Goal: Information Seeking & Learning: Learn about a topic

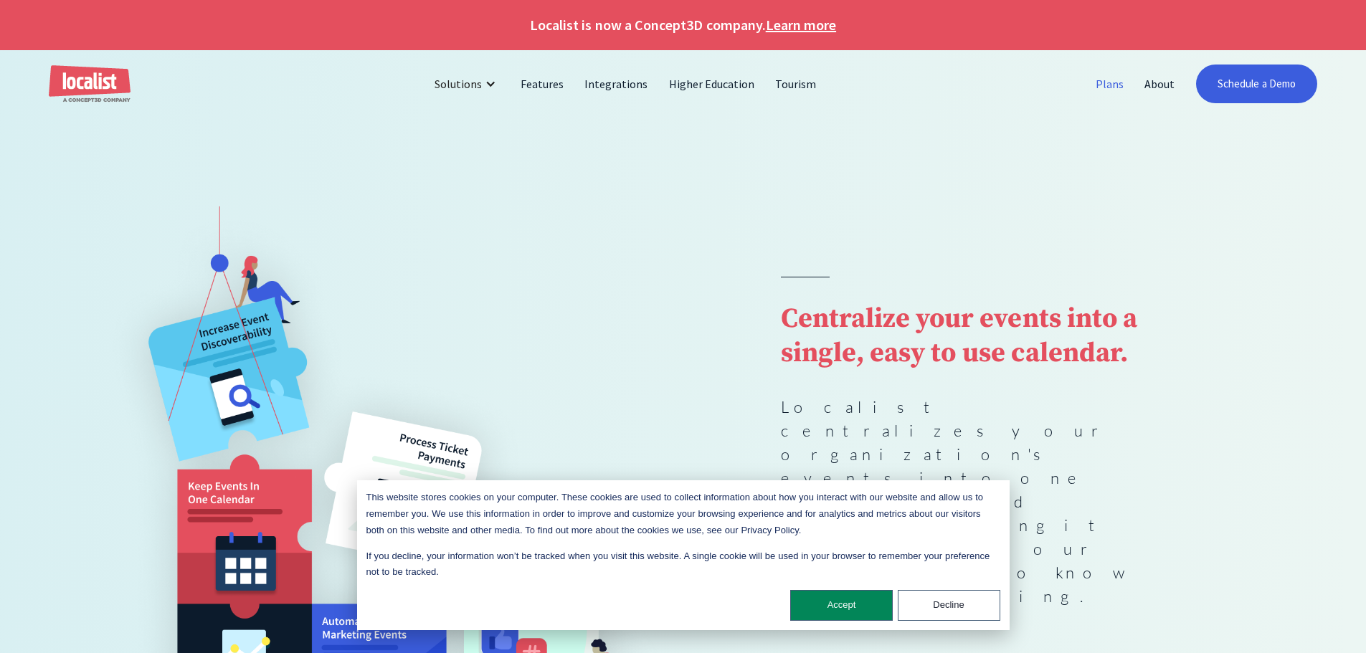
click at [1099, 88] on link "Plans" at bounding box center [1109, 84] width 49 height 34
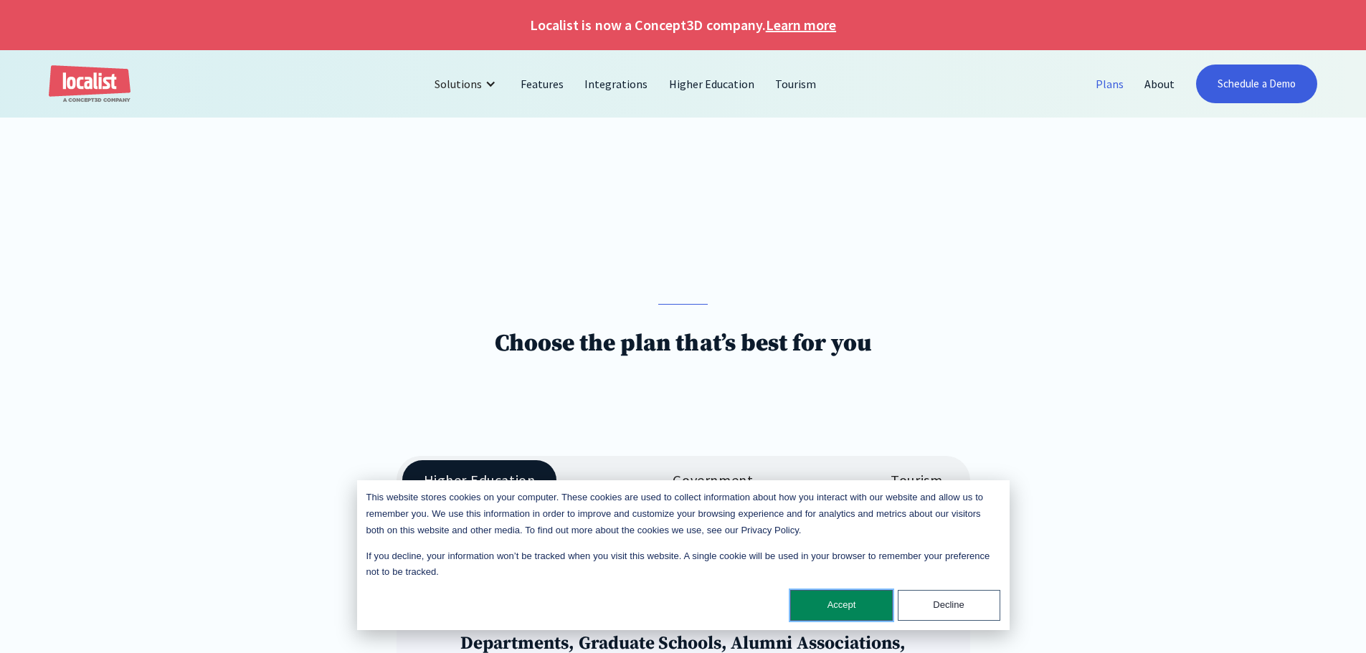
click at [852, 602] on button "Accept" at bounding box center [841, 605] width 103 height 31
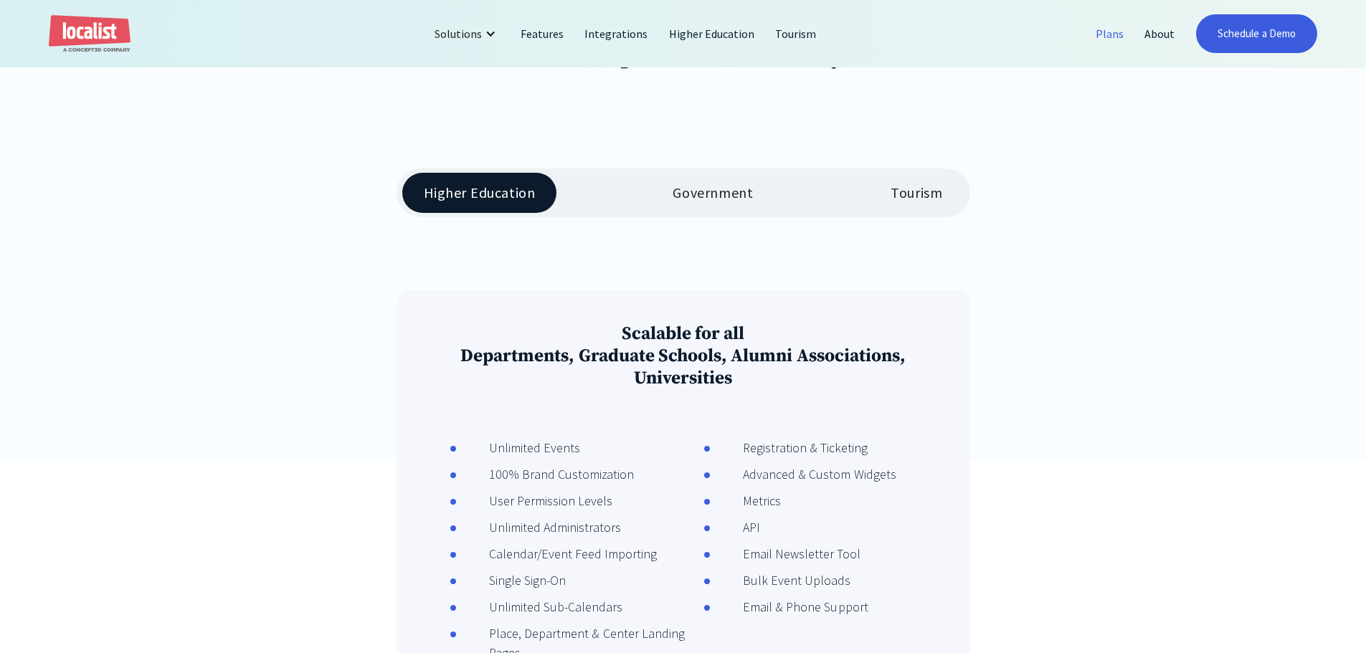
scroll to position [287, 0]
click at [728, 201] on div "Government" at bounding box center [712, 193] width 80 height 17
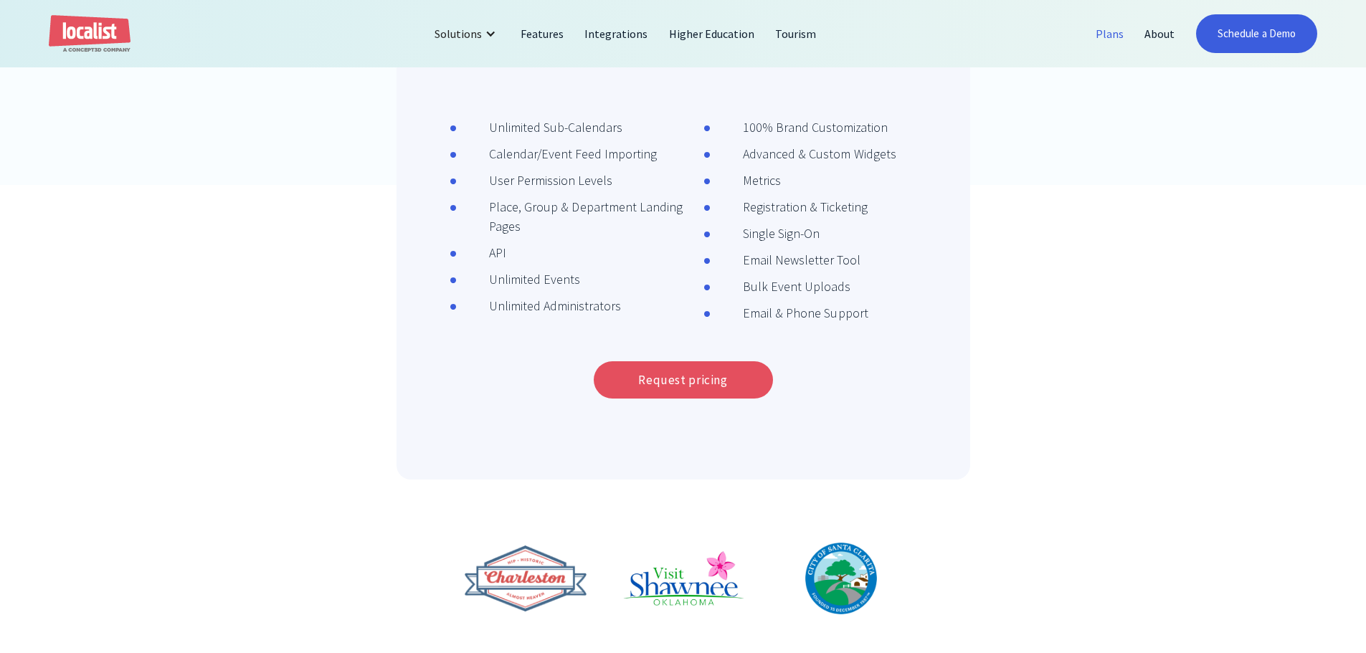
scroll to position [358, 0]
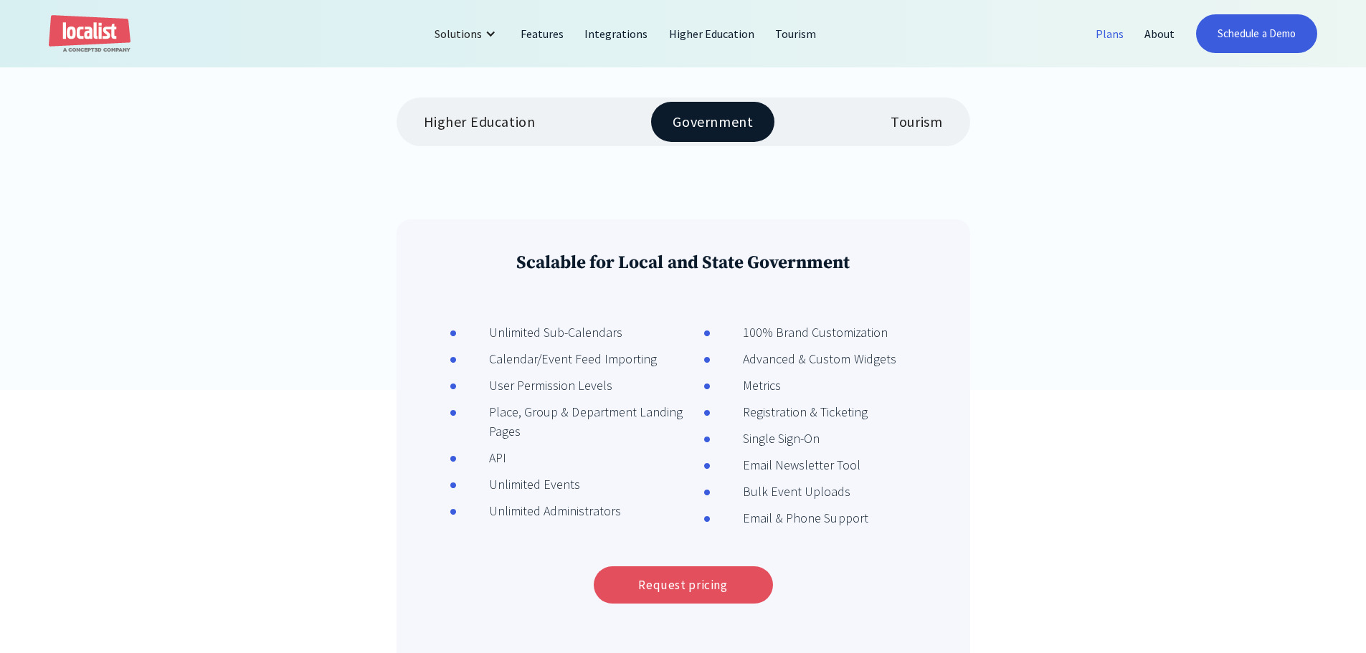
click at [900, 134] on link "Tourism" at bounding box center [916, 122] width 95 height 40
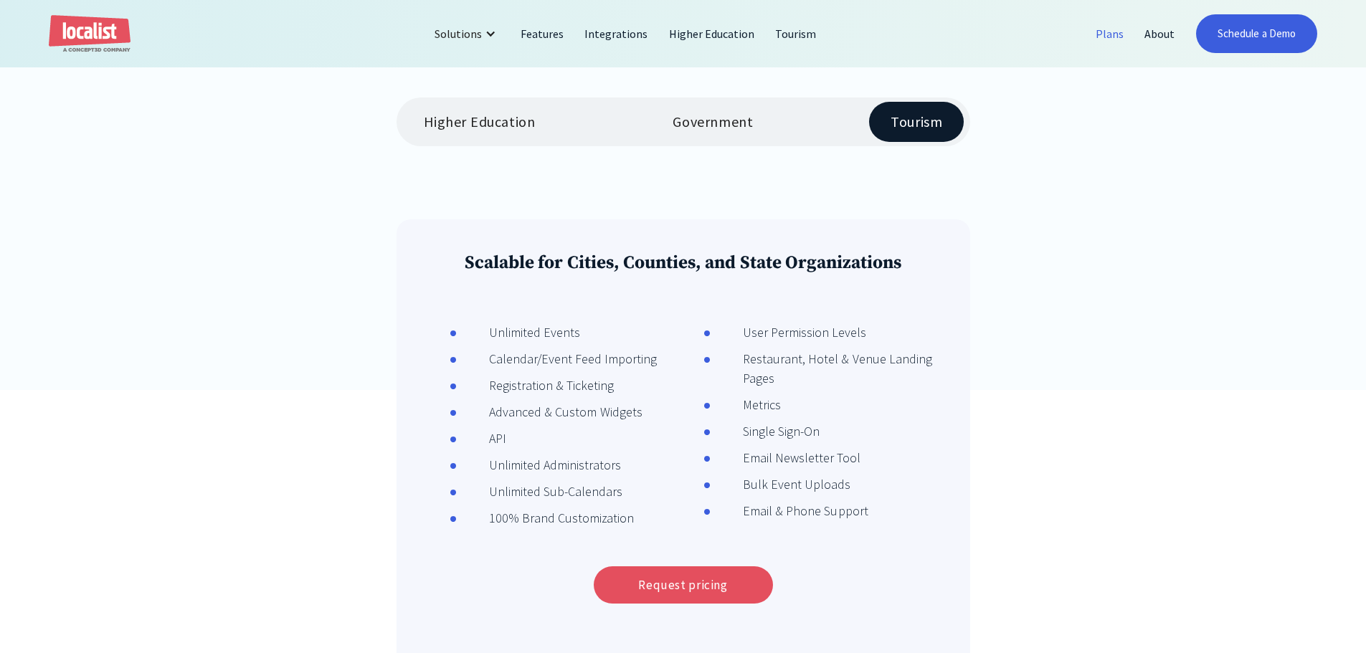
scroll to position [0, 0]
